Goal: Check status: Check status

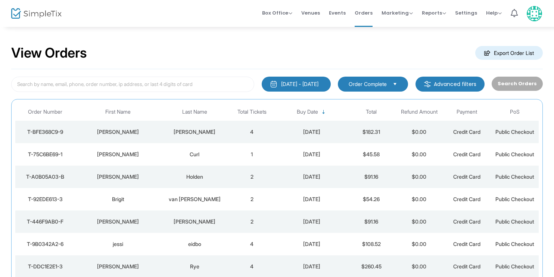
click at [202, 132] on div "[PERSON_NAME]" at bounding box center [194, 131] width 63 height 7
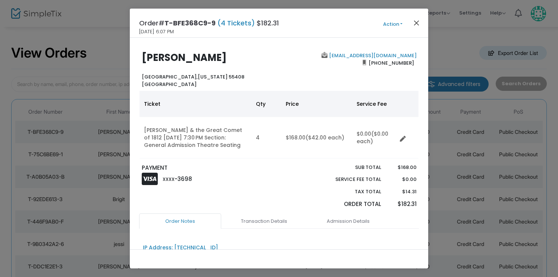
click at [417, 22] on button "Close" at bounding box center [417, 23] width 10 height 10
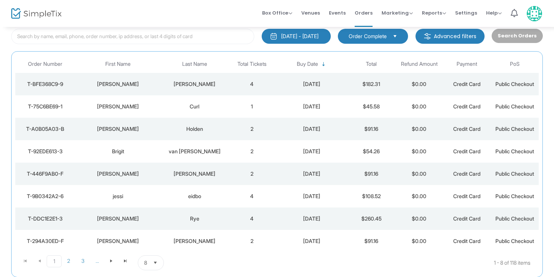
scroll to position [47, 0]
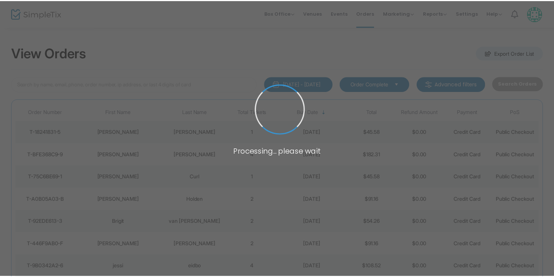
scroll to position [47, 0]
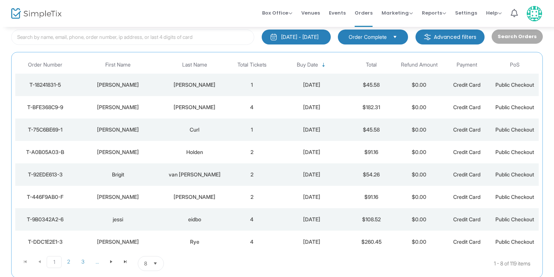
click at [204, 89] on td "Dunning" at bounding box center [194, 85] width 67 height 22
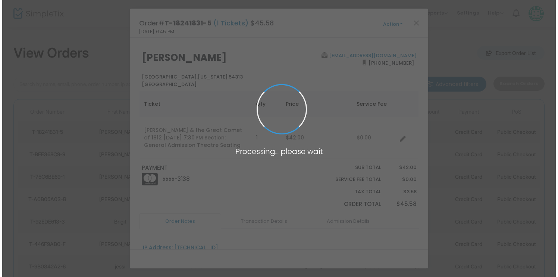
scroll to position [0, 0]
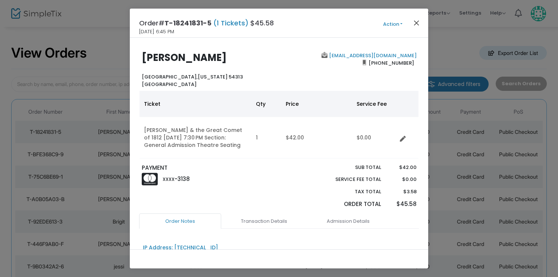
click at [416, 22] on button "Close" at bounding box center [417, 23] width 10 height 10
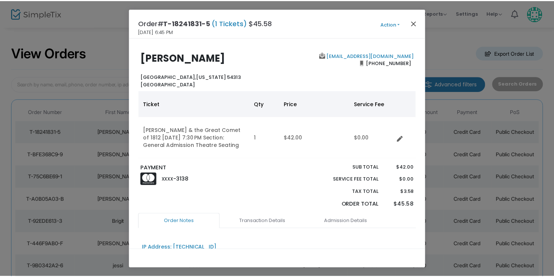
scroll to position [22, 0]
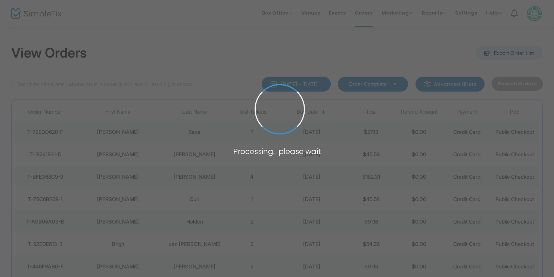
scroll to position [22, 0]
